Goal: Complete application form: Complete application form

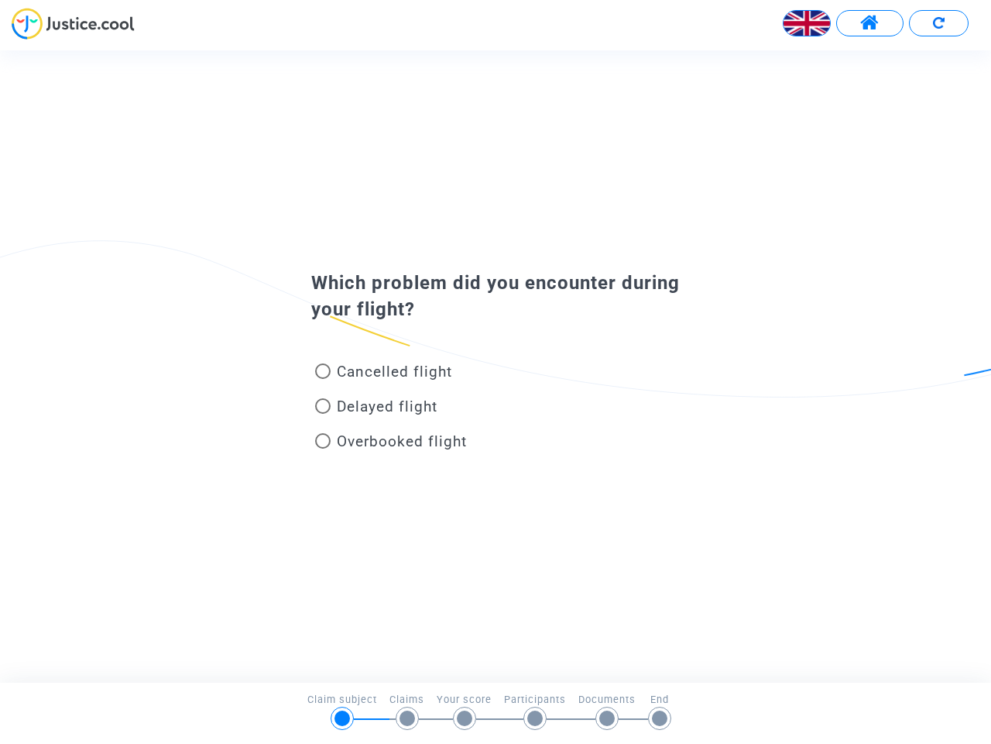
click at [807, 23] on img at bounding box center [807, 23] width 46 height 46
click at [870, 23] on span at bounding box center [869, 23] width 19 height 20
click at [939, 23] on div at bounding box center [495, 29] width 991 height 43
click at [496, 366] on div "Cancelled flight" at bounding box center [471, 374] width 342 height 35
click at [383, 374] on span "Cancelled flight" at bounding box center [394, 371] width 115 height 18
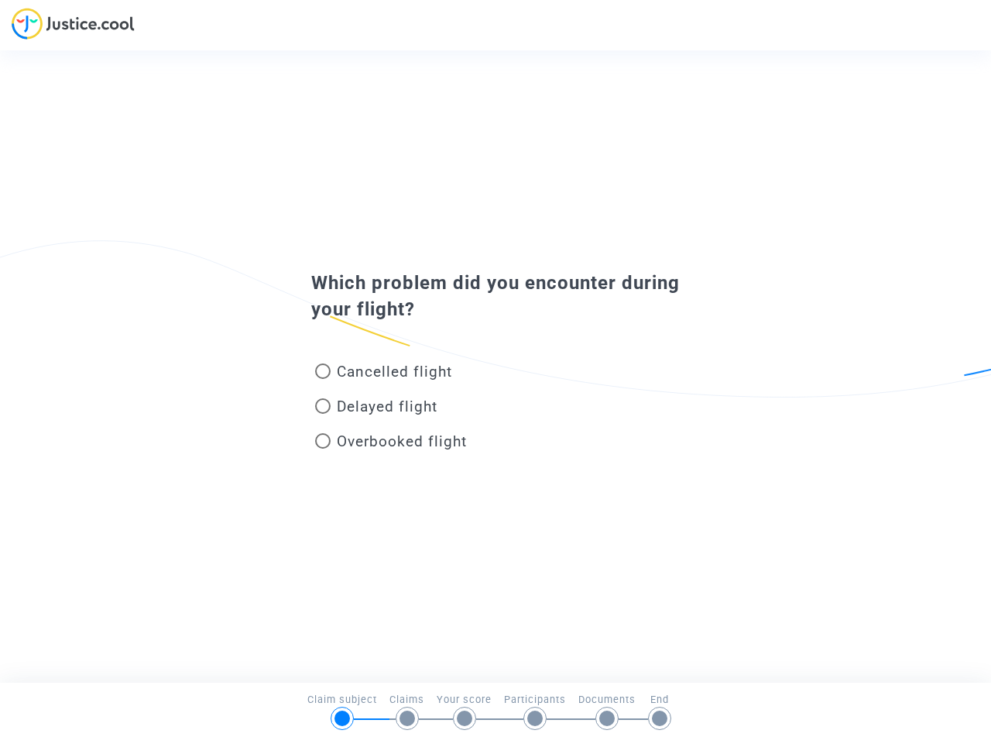
click at [323, 379] on input "Cancelled flight" at bounding box center [322, 379] width 1 height 1
radio input "true"
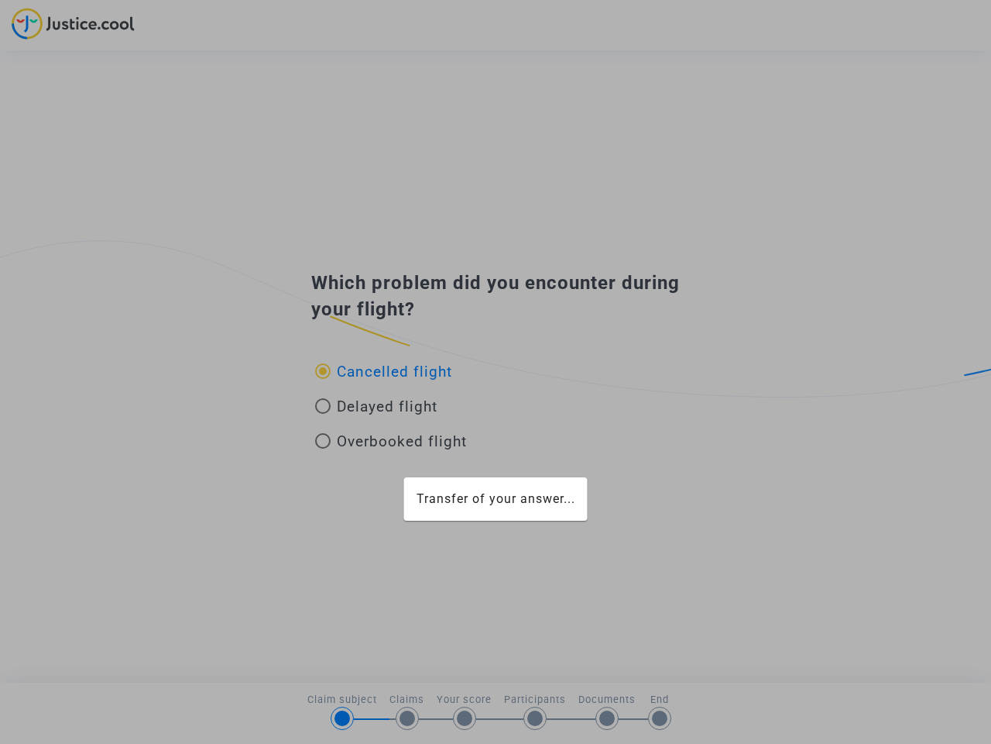
click at [383, 371] on div "Transfer of your answer..." at bounding box center [495, 372] width 991 height 744
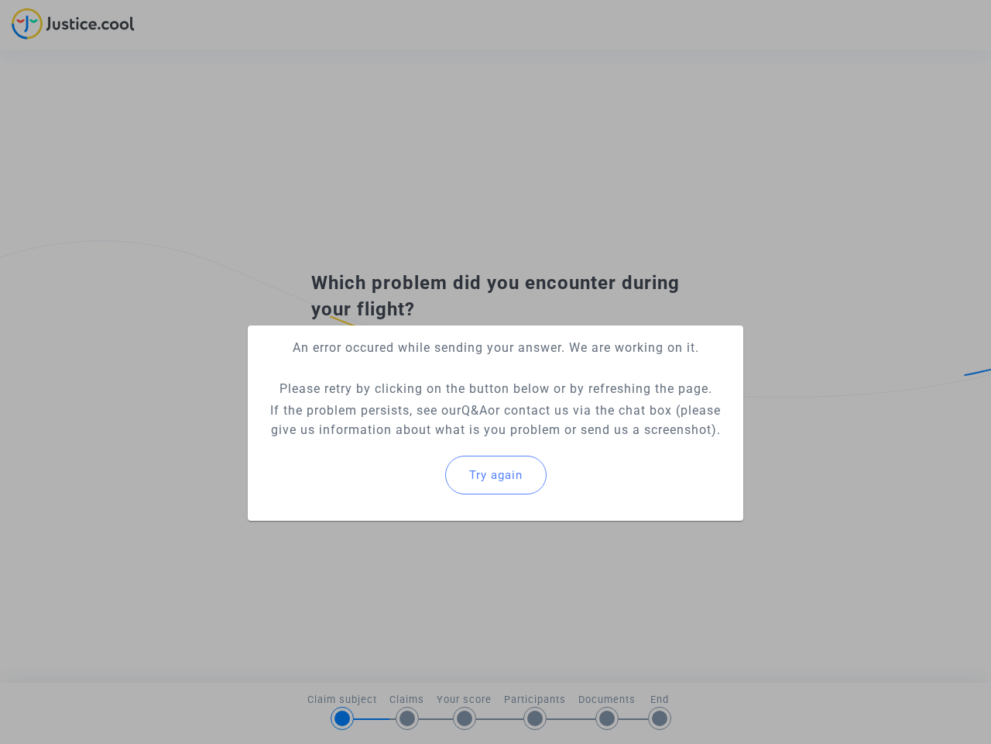
click at [376, 409] on p "If the problem persists, see our Q&A or contact us via the chat box (please giv…" at bounding box center [495, 419] width 471 height 39
click at [376, 406] on p "If the problem persists, see our Q&A or contact us via the chat box (please giv…" at bounding box center [495, 419] width 471 height 39
click at [391, 444] on div "Try again" at bounding box center [495, 474] width 471 height 67
click at [391, 441] on mat-card "An error occured while sending your answer. We are working on it. Please retry …" at bounding box center [496, 422] width 496 height 195
